Goal: Complete application form: Complete application form

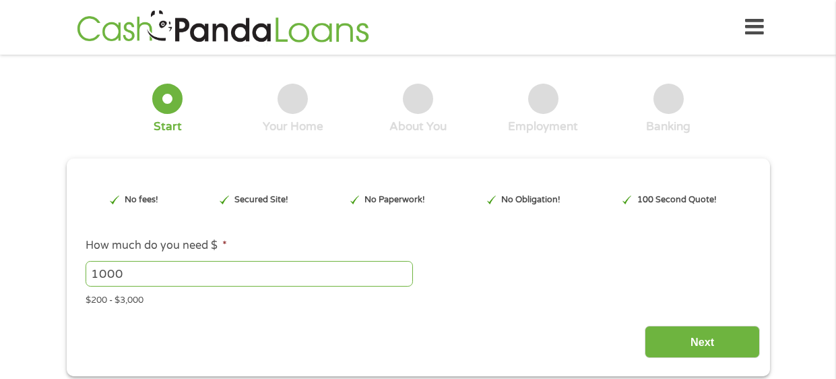
type input "CjwKCAjw89jGBhB0EiwA2o1On8ud0yTlH9csSmdcXH9d_YkUCevy61fpL8XW33m8HvyJy0L0MJZ0Axo…"
click at [139, 276] on input "1000" at bounding box center [249, 274] width 327 height 26
type input "1"
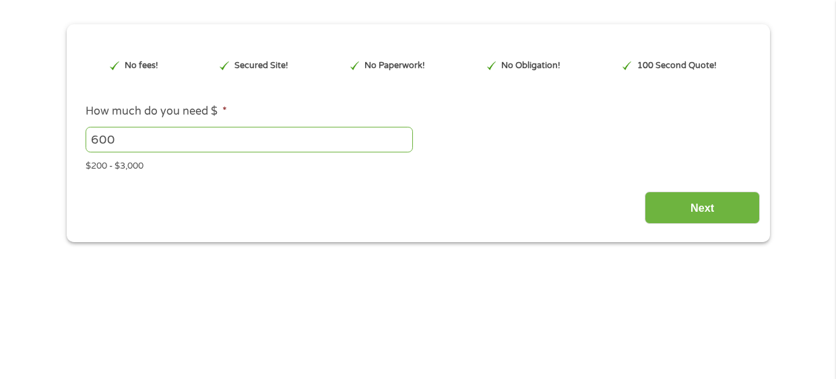
scroll to position [116, 0]
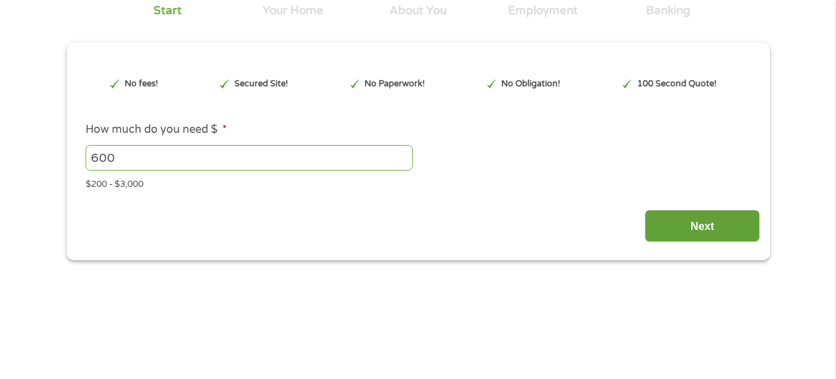
type input "600"
click at [728, 222] on input "Next" at bounding box center [702, 225] width 115 height 33
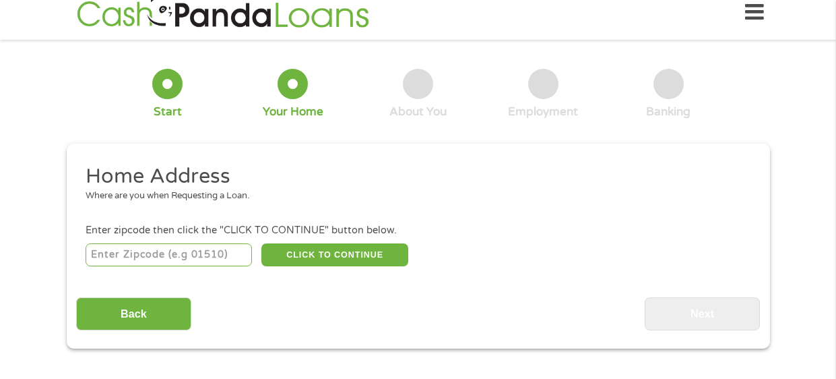
scroll to position [0, 0]
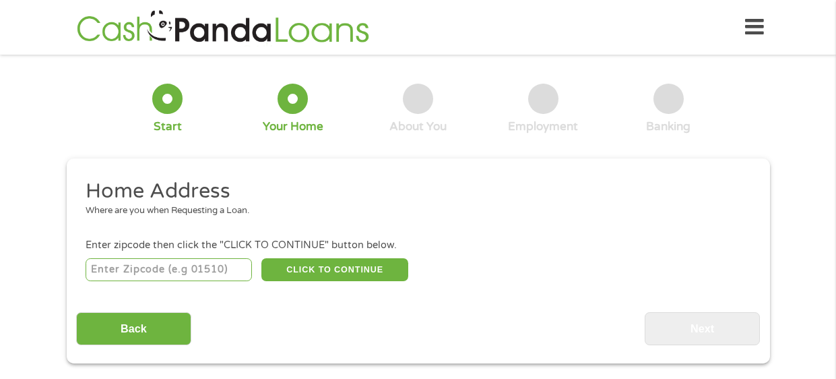
click at [145, 262] on input "number" at bounding box center [169, 269] width 166 height 23
type input "30311"
click at [326, 271] on button "CLICK TO CONTINUE" at bounding box center [334, 269] width 147 height 23
type input "30311"
type input "[GEOGRAPHIC_DATA]"
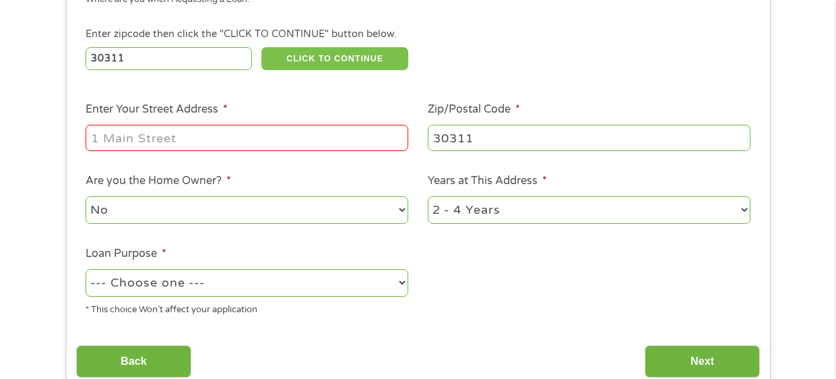
scroll to position [227, 0]
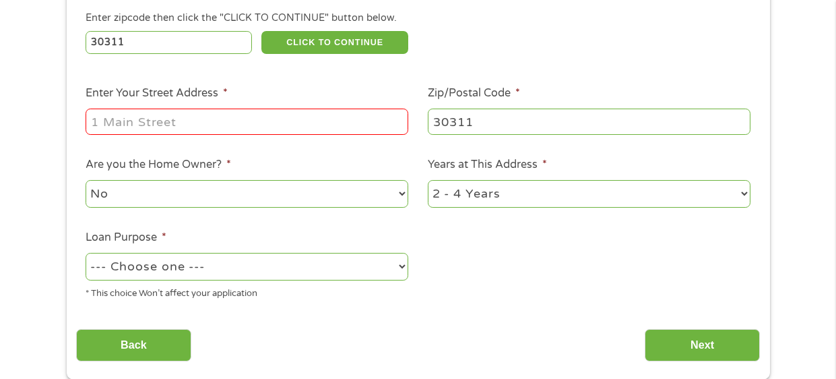
click at [114, 122] on input "Enter Your Street Address *" at bounding box center [247, 121] width 323 height 26
type input "[STREET_ADDRESS][PERSON_NAME]"
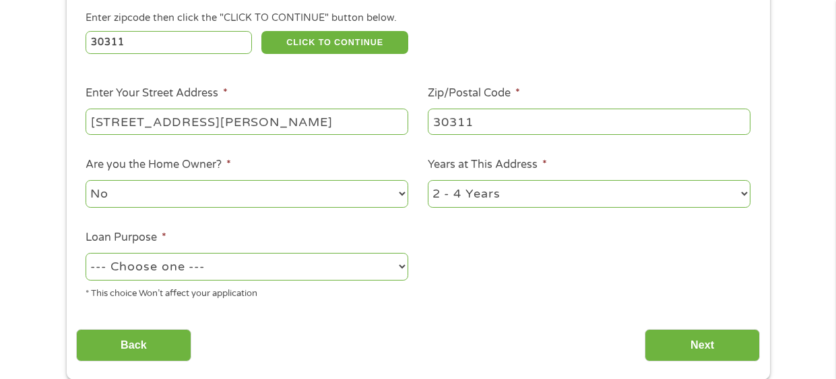
click at [748, 191] on select "1 Year or less 1 - 2 Years 2 - 4 Years Over 4 Years" at bounding box center [589, 194] width 323 height 28
select select "60months"
click at [428, 180] on select "1 Year or less 1 - 2 Years 2 - 4 Years Over 4 Years" at bounding box center [589, 194] width 323 height 28
click at [402, 267] on select "--- Choose one --- Pay Bills Debt Consolidation Home Improvement Major Purchase…" at bounding box center [247, 267] width 323 height 28
select select "paybills"
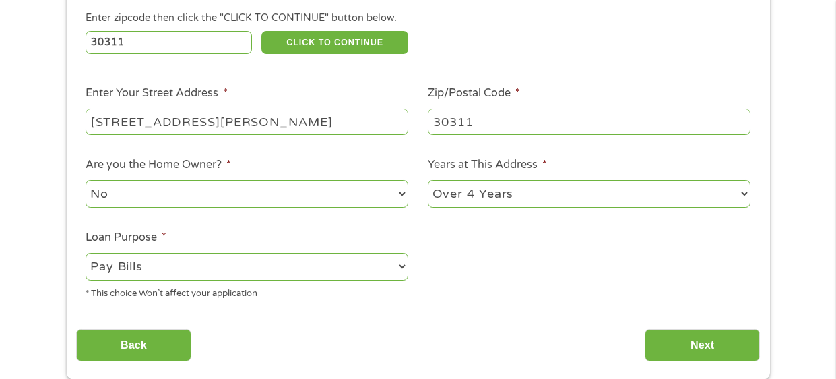
click at [86, 253] on select "--- Choose one --- Pay Bills Debt Consolidation Home Improvement Major Purchase…" at bounding box center [247, 267] width 323 height 28
click at [718, 348] on input "Next" at bounding box center [702, 345] width 115 height 33
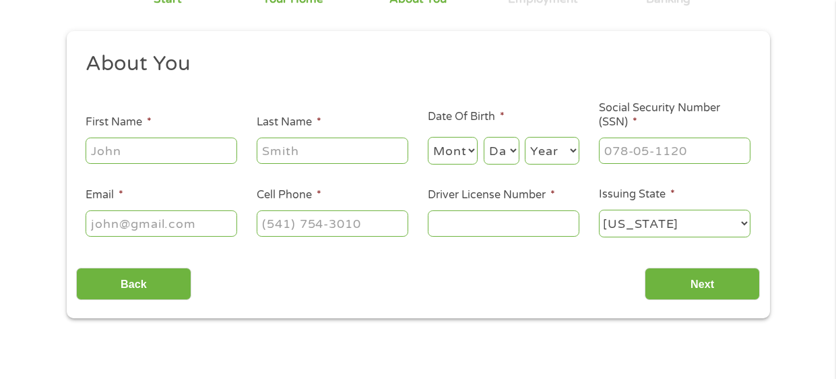
scroll to position [143, 0]
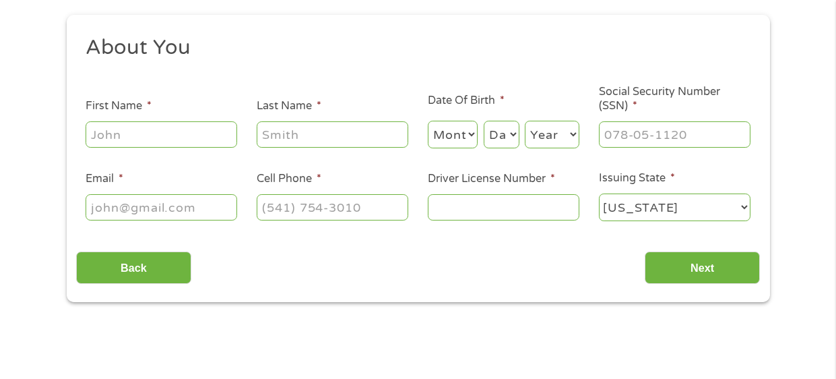
click at [207, 135] on input "First Name *" at bounding box center [162, 134] width 152 height 26
type input "[PERSON_NAME]"
type input "[EMAIL_ADDRESS][DOMAIN_NAME]"
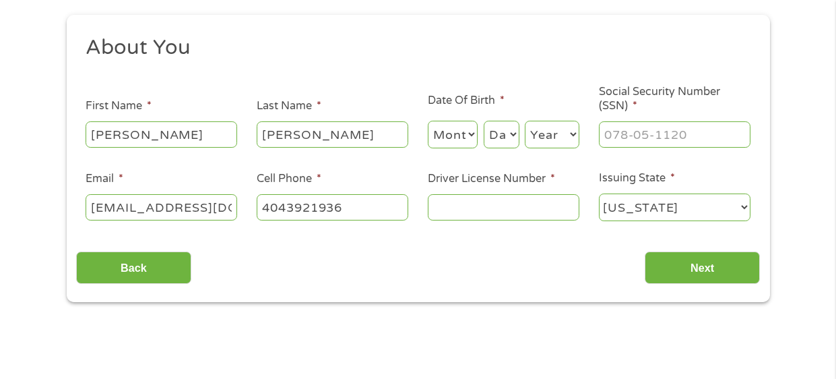
type input "[PHONE_NUMBER]"
click at [471, 133] on select "Month 1 2 3 4 5 6 7 8 9 10 11 12" at bounding box center [453, 135] width 51 height 28
select select "3"
click at [428, 121] on select "Month 1 2 3 4 5 6 7 8 9 10 11 12" at bounding box center [453, 135] width 51 height 28
click at [513, 133] on select "Day 1 2 3 4 5 6 7 8 9 10 11 12 13 14 15 16 17 18 19 20 21 22 23 24 25 26 27 28 …" at bounding box center [502, 135] width 36 height 28
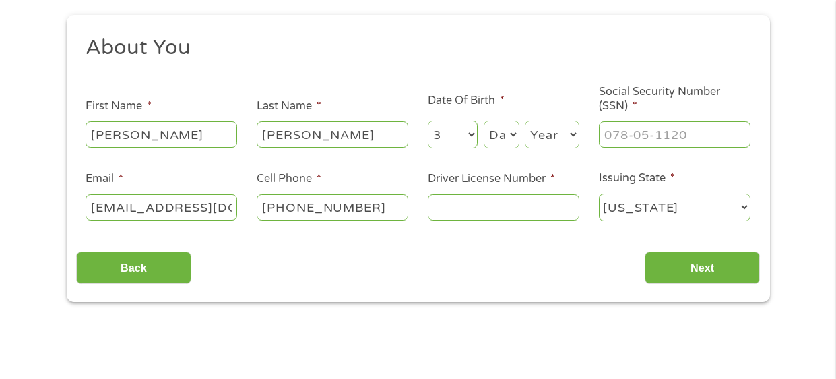
select select "22"
click at [484, 121] on select "Day 1 2 3 4 5 6 7 8 9 10 11 12 13 14 15 16 17 18 19 20 21 22 23 24 25 26 27 28 …" at bounding box center [502, 135] width 36 height 28
click at [571, 135] on select "Year [DATE] 2006 2005 2004 2003 2002 2001 2000 1999 1998 1997 1996 1995 1994 19…" at bounding box center [552, 135] width 55 height 28
select select "1972"
click at [525, 121] on select "Year [DATE] 2006 2005 2004 2003 2002 2001 2000 1999 1998 1997 1996 1995 1994 19…" at bounding box center [552, 135] width 55 height 28
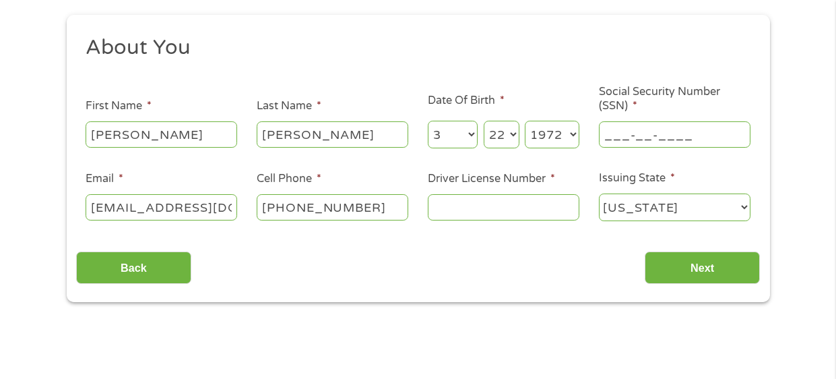
click at [638, 135] on input "___-__-____" at bounding box center [675, 134] width 152 height 26
type input "253-11-6854"
click at [504, 209] on input "Driver License Number *" at bounding box center [504, 207] width 152 height 26
click at [494, 217] on input "Driver License Number *" at bounding box center [504, 207] width 152 height 26
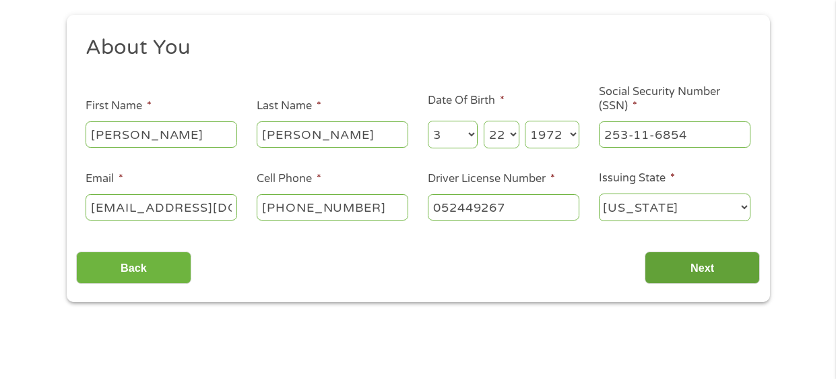
type input "052449267"
click at [715, 272] on input "Next" at bounding box center [702, 267] width 115 height 33
click at [699, 267] on input "Next" at bounding box center [702, 267] width 115 height 33
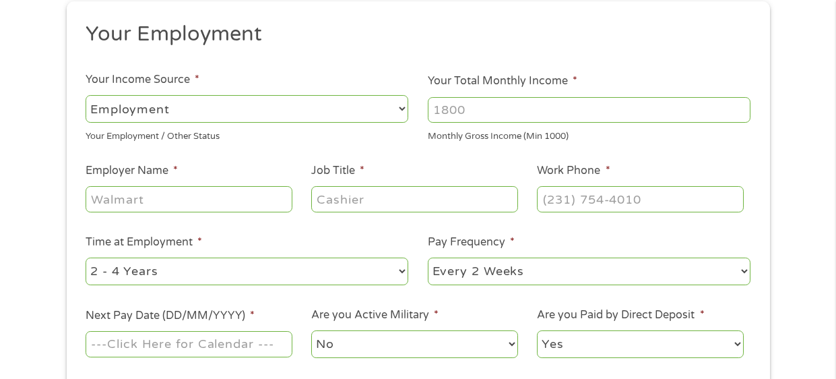
scroll to position [174, 0]
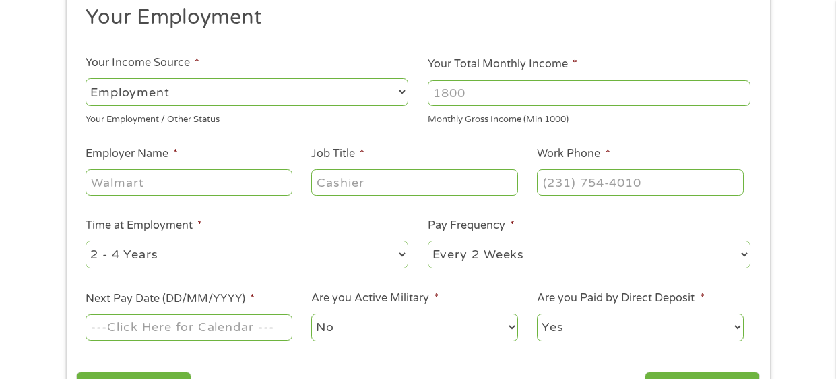
click at [401, 93] on select "--- Choose one --- Employment [DEMOGRAPHIC_DATA] Benefits" at bounding box center [247, 92] width 323 height 28
click at [752, 130] on ul "Your Employment Your Income Source * --- Choose one --- Employment [DEMOGRAPHIC…" at bounding box center [418, 178] width 684 height 349
click at [148, 181] on input "Employer Name *" at bounding box center [189, 182] width 206 height 26
type input "[GEOGRAPHIC_DATA]"
click at [465, 96] on input "Your Total Monthly Income *" at bounding box center [589, 93] width 323 height 26
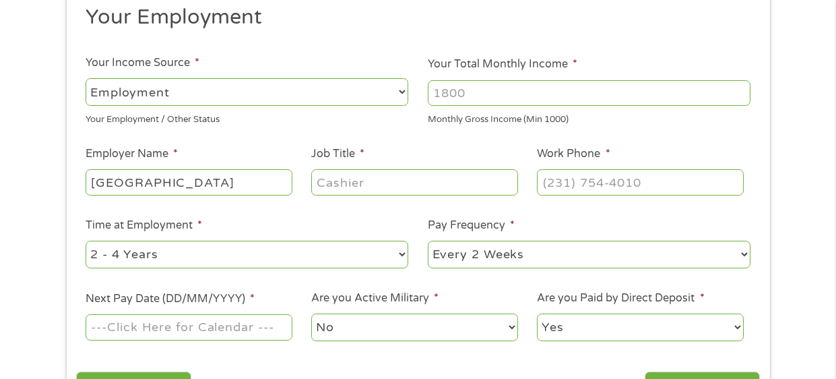
click at [458, 91] on input "Your Total Monthly Income *" at bounding box center [589, 93] width 323 height 26
type input "1760"
click at [346, 191] on input "Job Title *" at bounding box center [414, 182] width 206 height 26
type input "cafeteria Monitor"
click at [576, 183] on input "(___) ___-____" at bounding box center [640, 182] width 206 height 26
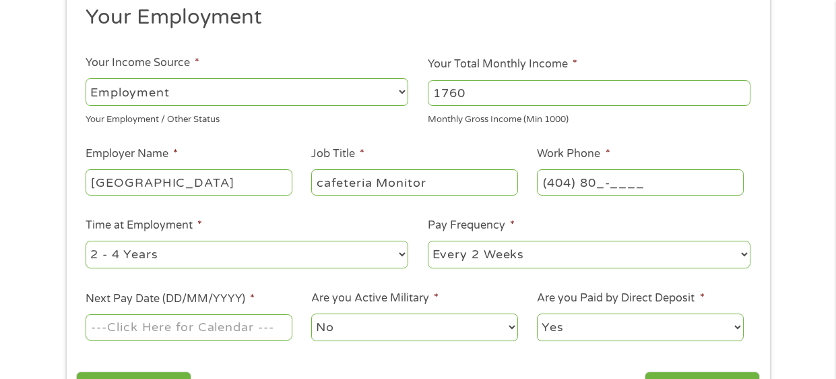
type input "(404) 802-____"
click at [401, 256] on select "--- Choose one --- 1 Year or less 1 - 2 Years 2 - 4 Years Over 4 Years" at bounding box center [247, 254] width 323 height 28
select select "12months"
click at [86, 240] on select "--- Choose one --- 1 Year or less 1 - 2 Years 2 - 4 Years Over 4 Years" at bounding box center [247, 254] width 323 height 28
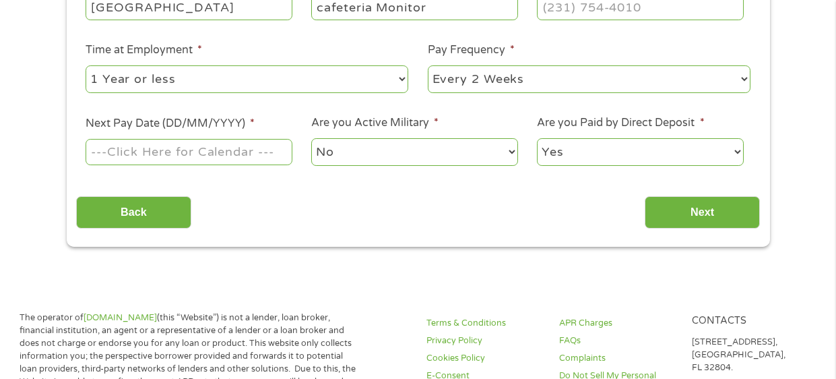
scroll to position [352, 0]
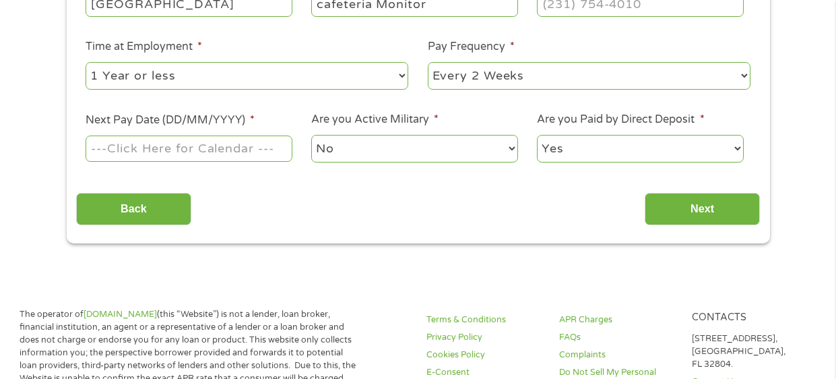
click at [245, 149] on input "Next Pay Date (DD/MM/YYYY) *" at bounding box center [189, 148] width 206 height 26
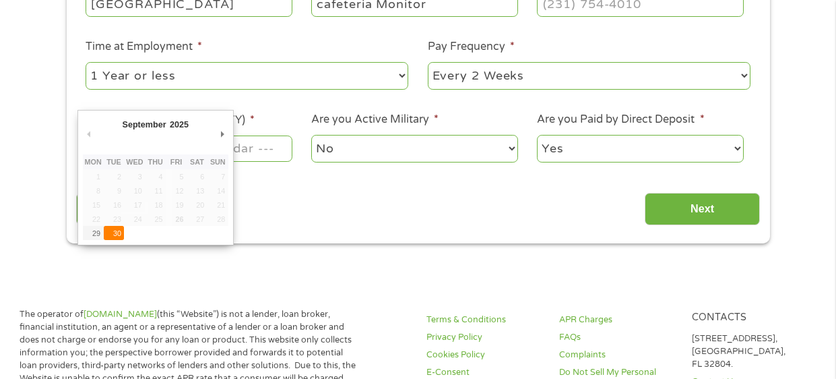
type input "[DATE]"
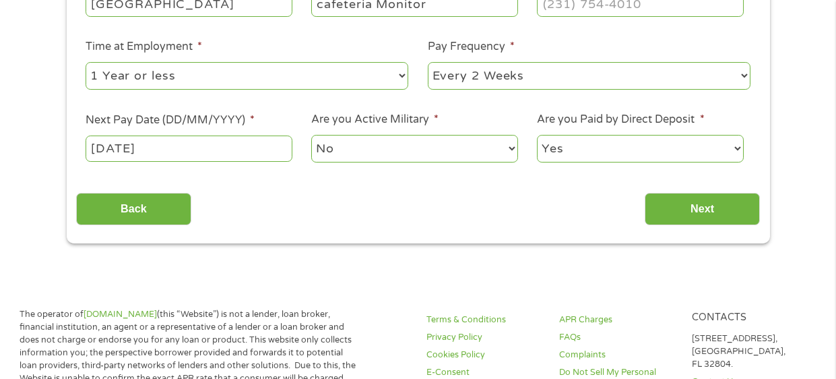
click at [200, 141] on input "[DATE]" at bounding box center [189, 148] width 206 height 26
click at [112, 234] on div "This field is hidden when viewing the form gclid CjwKCAjw89jGBhB0EiwA2o1On8ud0y…" at bounding box center [418, 24] width 703 height 437
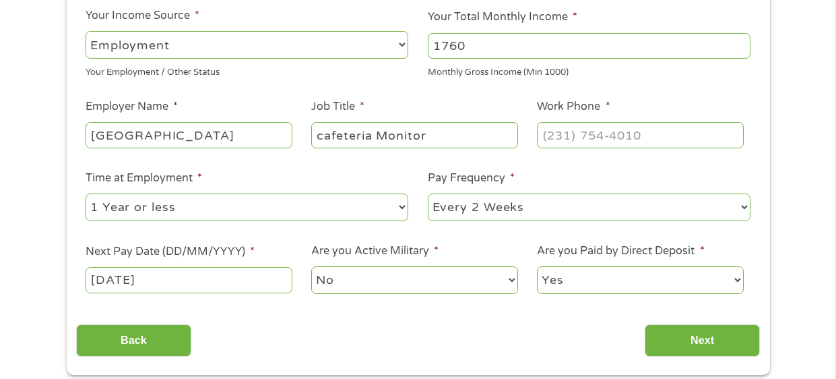
scroll to position [216, 0]
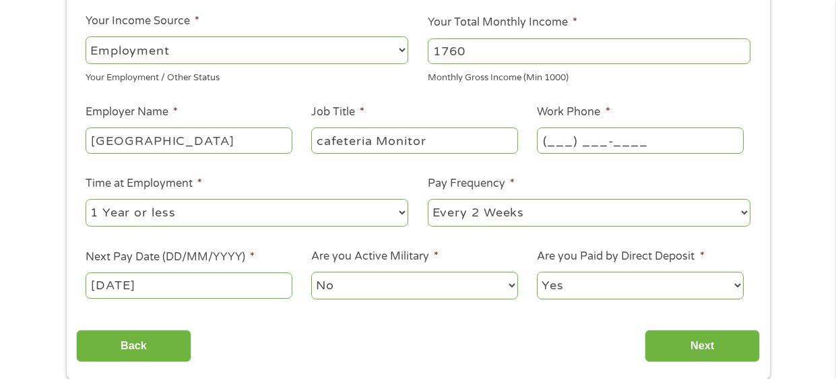
click at [696, 133] on input "(___) ___-____" at bounding box center [640, 140] width 206 height 26
type input "[PHONE_NUMBER]"
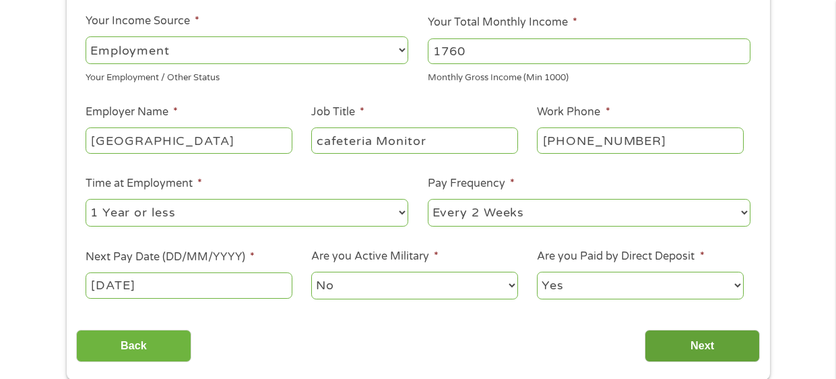
click at [694, 333] on input "Next" at bounding box center [702, 345] width 115 height 33
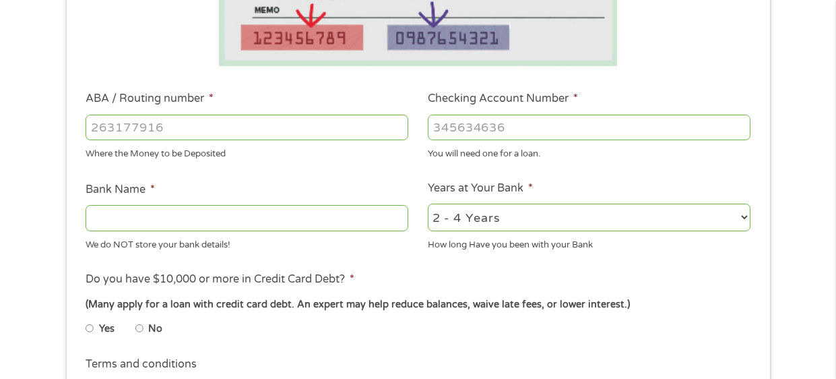
scroll to position [366, 0]
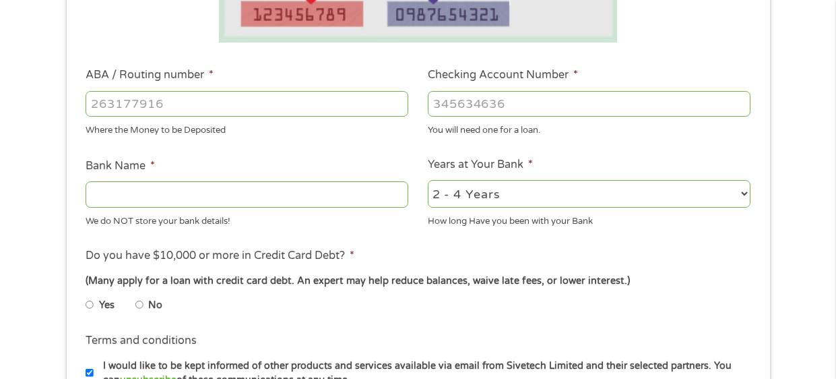
click at [140, 304] on input "No" at bounding box center [139, 305] width 8 height 22
radio input "true"
click at [186, 102] on input "ABA / Routing number *" at bounding box center [247, 104] width 323 height 26
type input "031101279"
type input "THE BANCORP BANK"
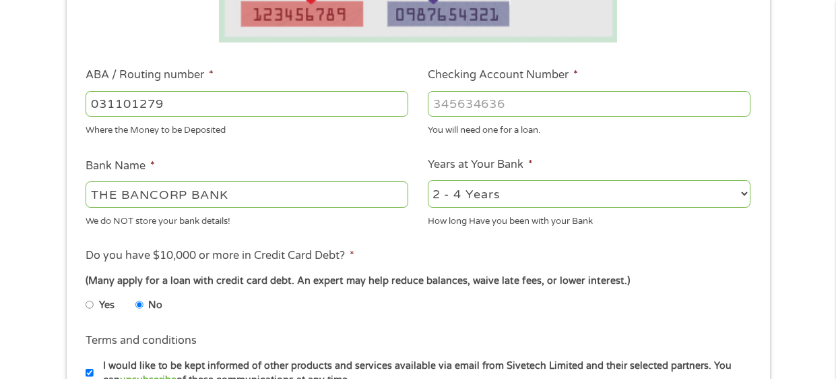
type input "031101279"
click at [460, 113] on input "Checking Account Number *" at bounding box center [589, 104] width 323 height 26
type input "766127879498"
click at [743, 192] on select "2 - 4 Years 6 - 12 Months 1 - 2 Years Over 4 Years" at bounding box center [589, 194] width 323 height 28
select select "24months"
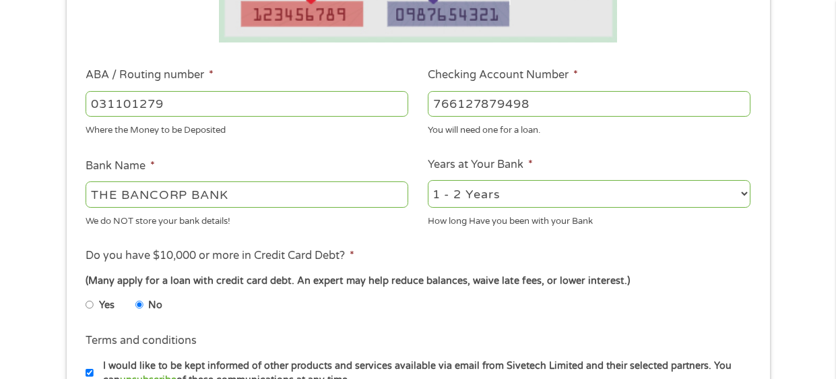
click at [428, 180] on select "2 - 4 Years 6 - 12 Months 1 - 2 Years Over 4 Years" at bounding box center [589, 194] width 323 height 28
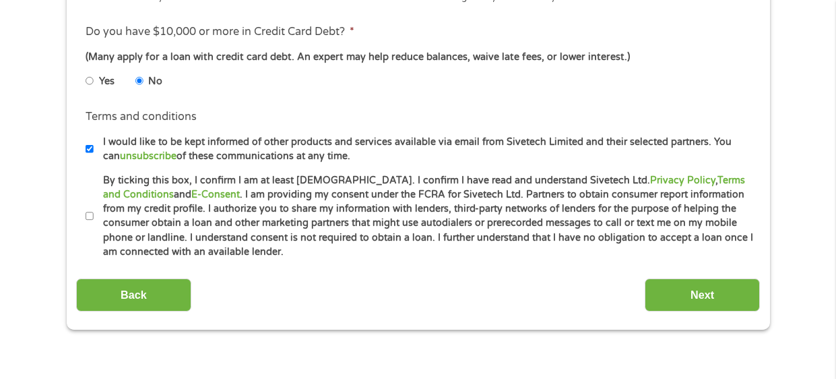
scroll to position [606, 0]
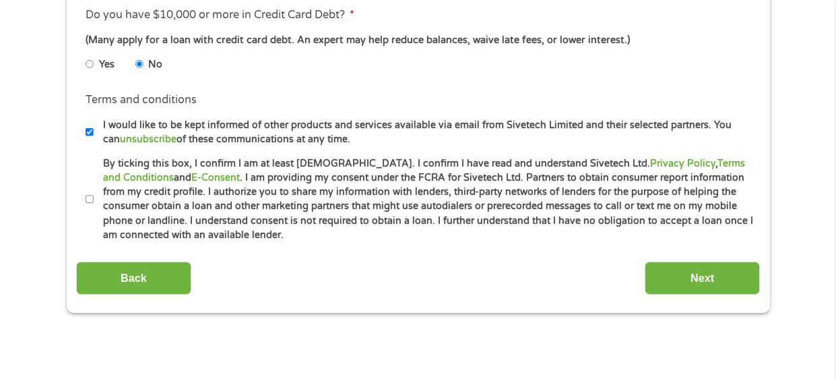
click at [88, 198] on input "By ticking this box, I confirm I am at least [DEMOGRAPHIC_DATA]. I confirm I ha…" at bounding box center [90, 200] width 8 height 22
checkbox input "true"
click at [671, 275] on input "Next" at bounding box center [702, 277] width 115 height 33
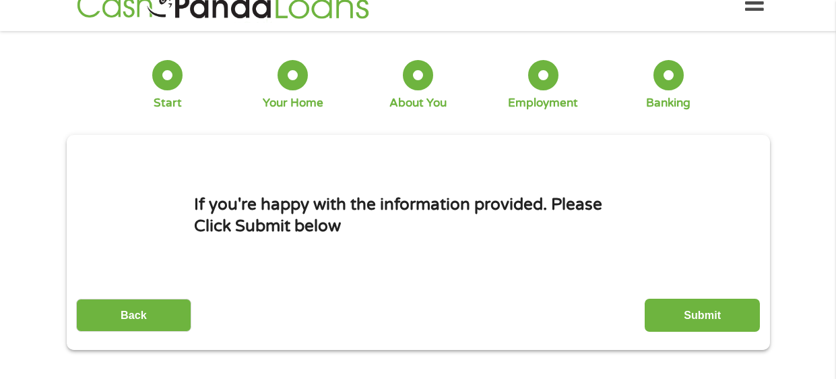
scroll to position [0, 0]
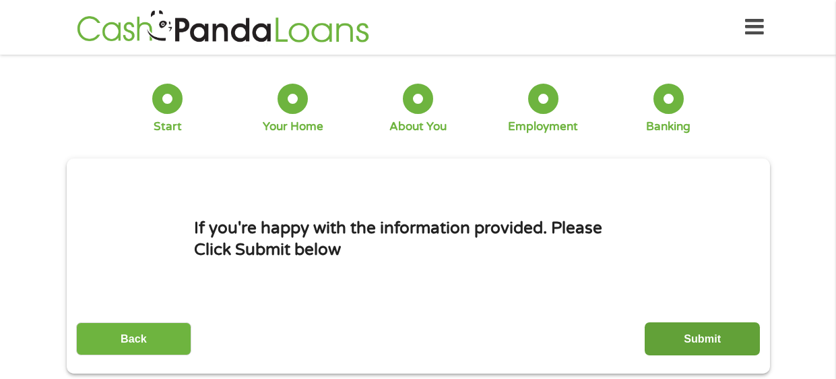
click at [679, 340] on input "Submit" at bounding box center [702, 338] width 115 height 33
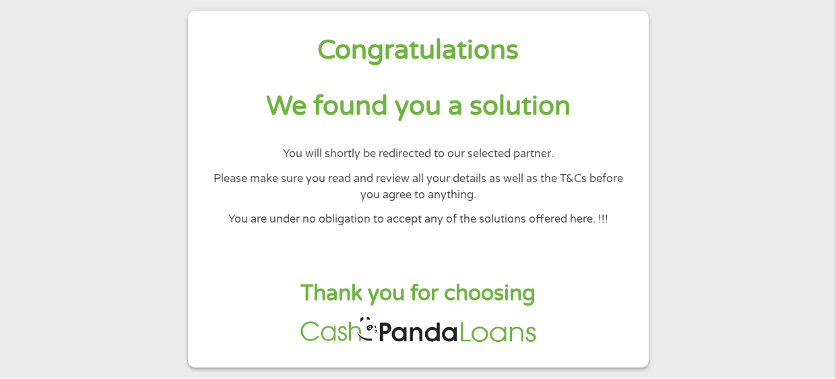
scroll to position [71, 0]
